Goal: Task Accomplishment & Management: Manage account settings

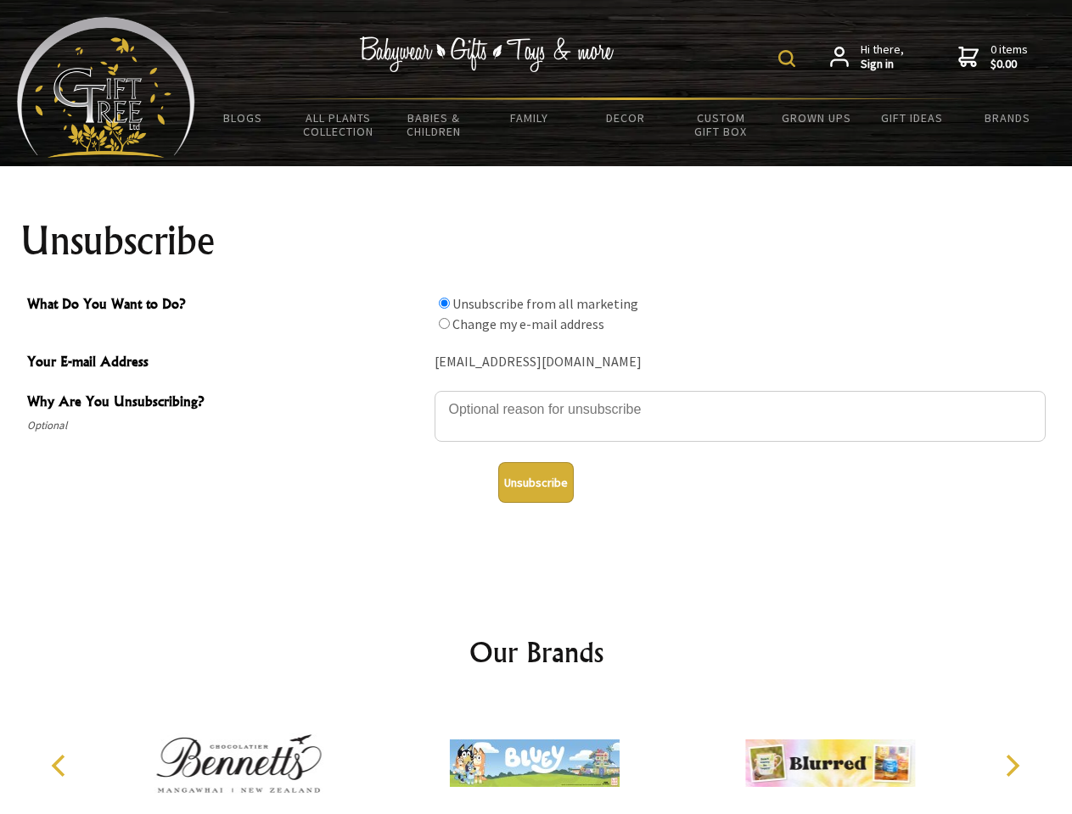
click at [789, 59] on img at bounding box center [786, 58] width 17 height 17
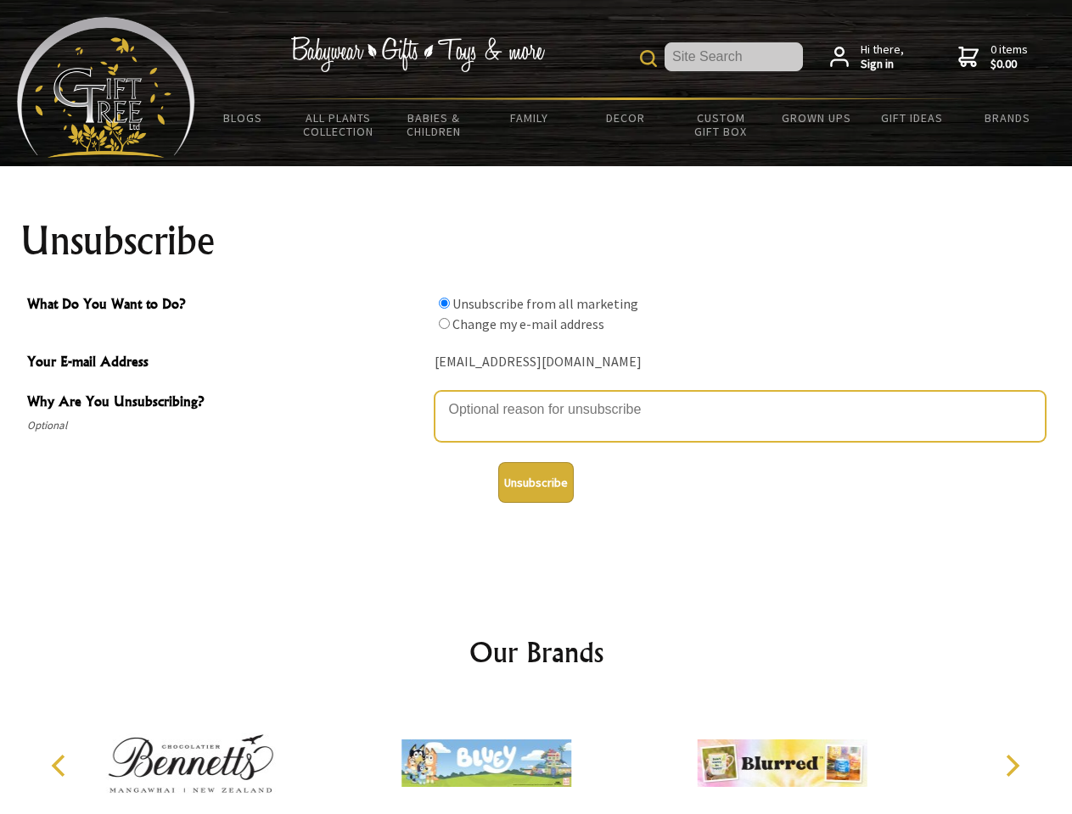
click at [536, 397] on textarea "Why Are You Unsubscribing?" at bounding box center [739, 416] width 611 height 51
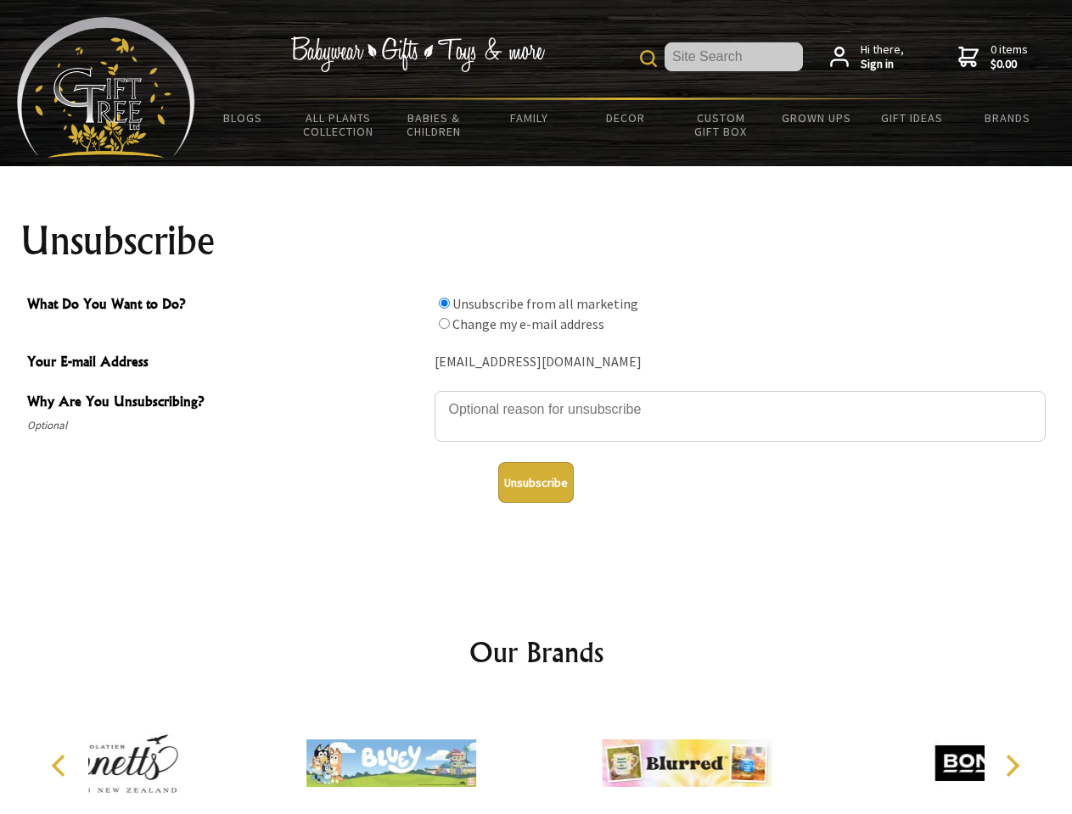
click at [444, 303] on input "What Do You Want to Do?" at bounding box center [444, 303] width 11 height 11
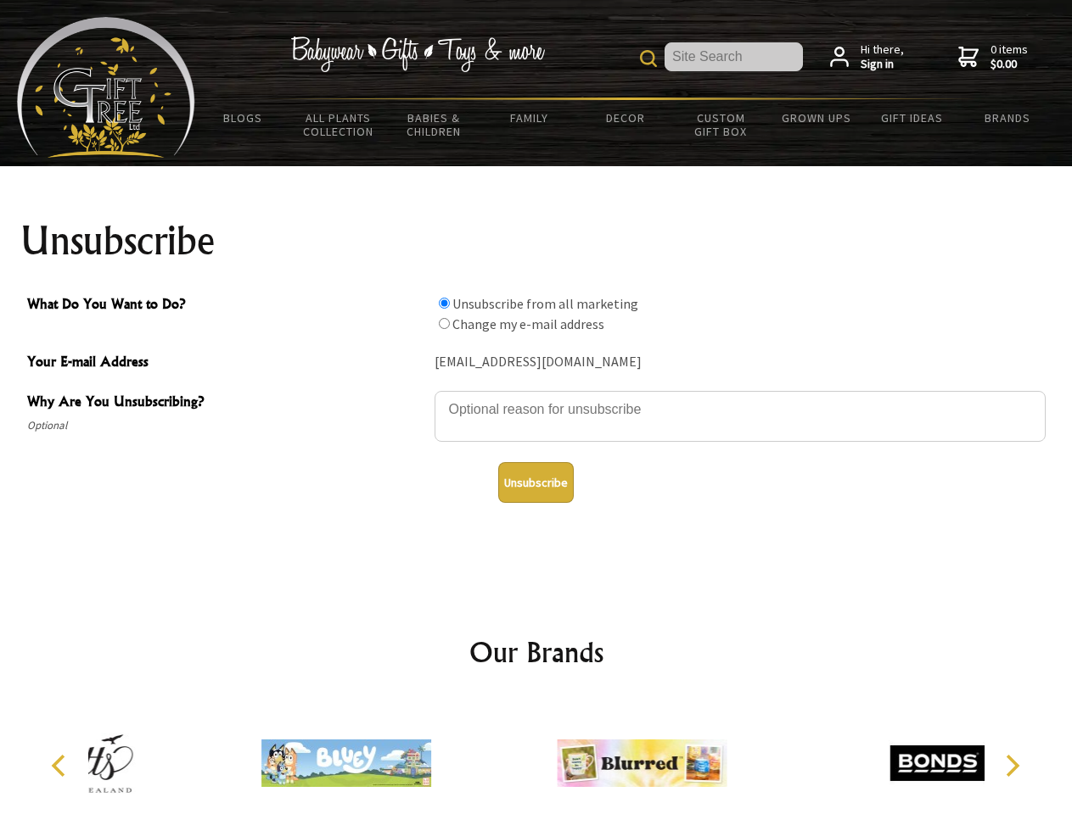
click at [444, 323] on input "What Do You Want to Do?" at bounding box center [444, 323] width 11 height 11
radio input "true"
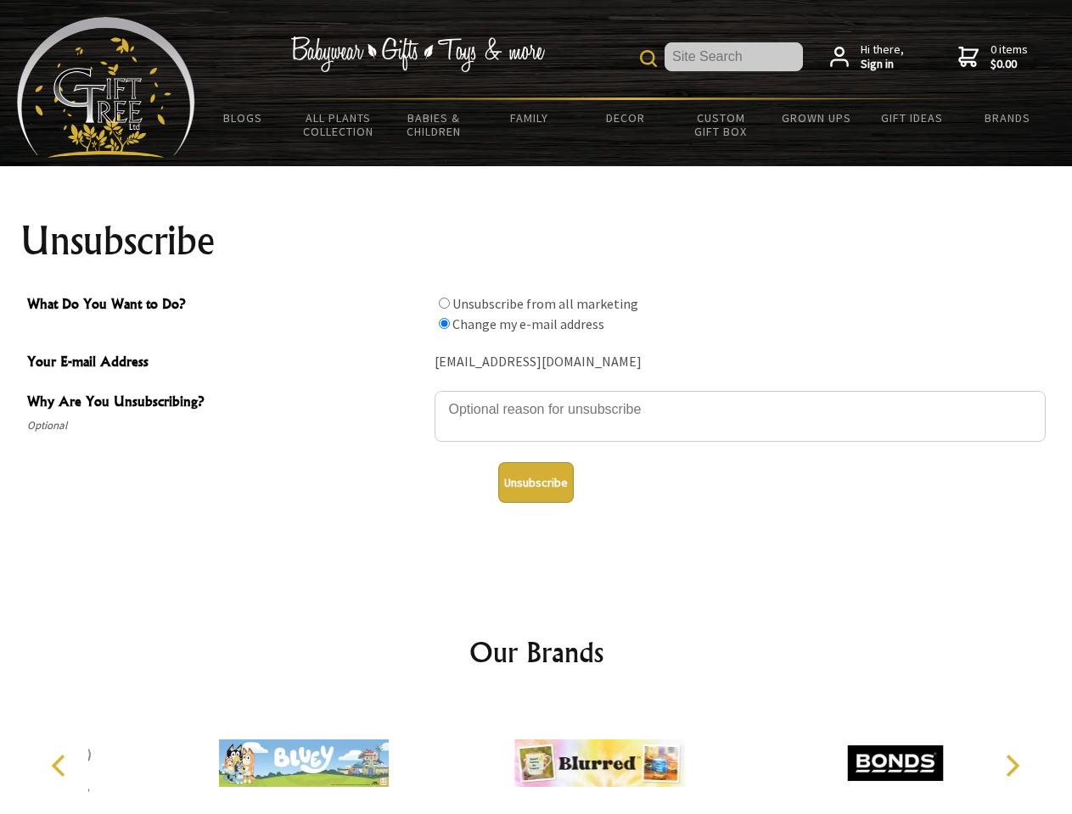
click at [535, 483] on button "Unsubscribe" at bounding box center [536, 482] width 76 height 41
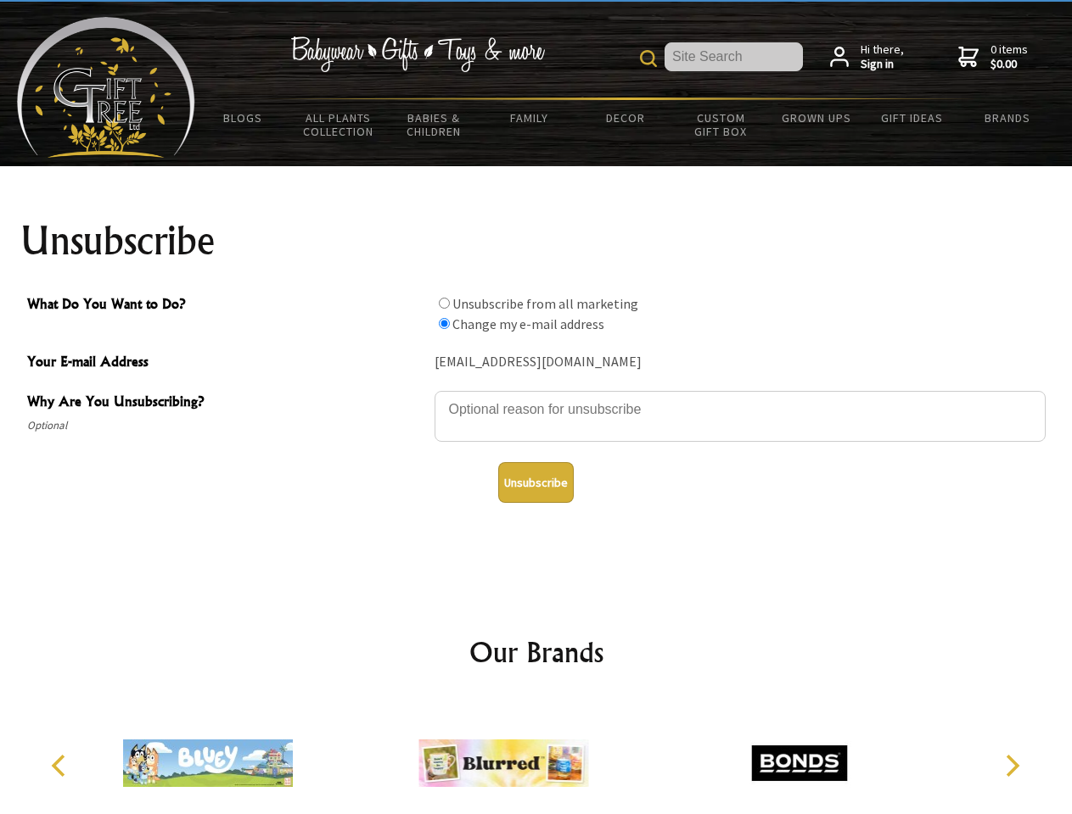
click at [61, 766] on icon "Previous" at bounding box center [60, 766] width 22 height 22
click at [1011, 766] on icon "Next" at bounding box center [1010, 766] width 22 height 22
